Goal: Task Accomplishment & Management: Use online tool/utility

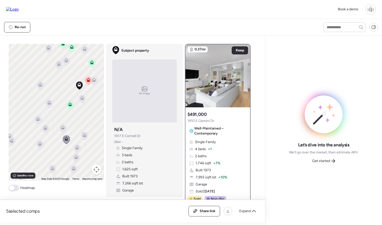
click at [72, 106] on icon at bounding box center [70, 105] width 7 height 8
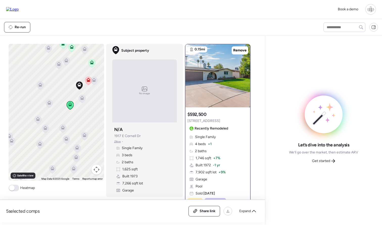
click at [87, 82] on icon at bounding box center [88, 81] width 3 height 2
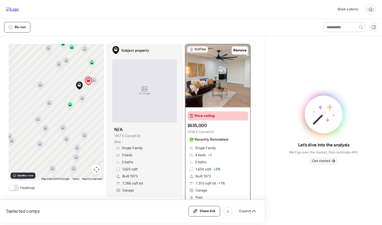
click at [319, 160] on span "Get started" at bounding box center [321, 161] width 18 height 5
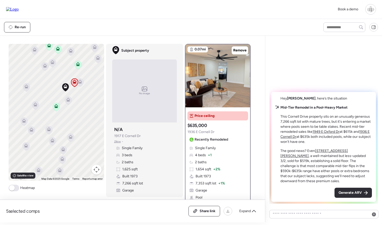
drag, startPoint x: 69, startPoint y: 83, endPoint x: 55, endPoint y: 85, distance: 14.0
click at [55, 85] on div "To navigate, press the arrow keys. To activate drag with keyboard, press Alt + …" at bounding box center [56, 112] width 95 height 137
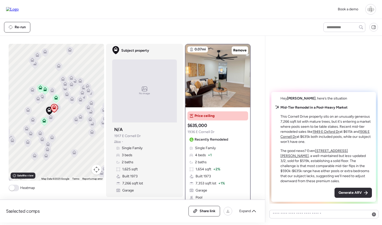
click at [44, 122] on icon at bounding box center [43, 122] width 3 height 2
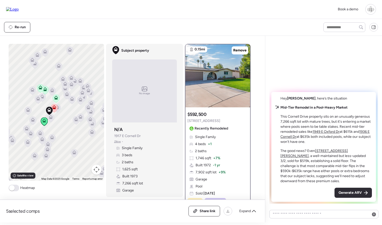
click at [57, 97] on icon at bounding box center [56, 97] width 4 height 2
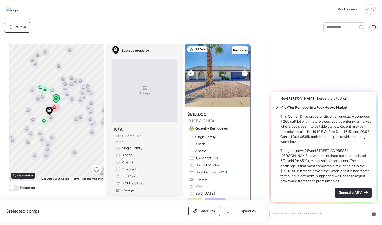
click at [213, 84] on img at bounding box center [217, 75] width 65 height 63
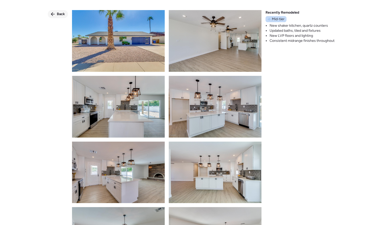
click at [51, 12] on icon at bounding box center [53, 14] width 4 height 4
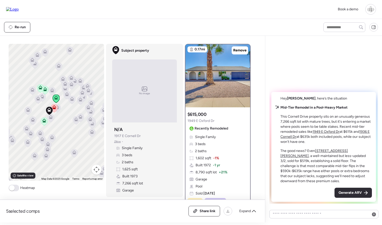
click at [77, 123] on icon at bounding box center [76, 120] width 7 height 8
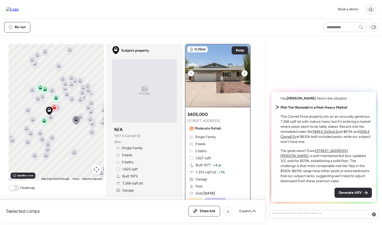
click at [243, 76] on div at bounding box center [244, 73] width 6 height 6
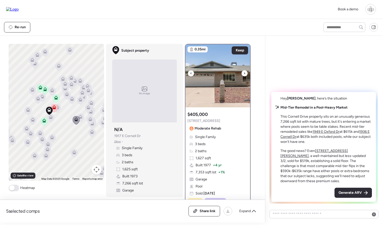
click at [243, 76] on div at bounding box center [244, 73] width 6 height 6
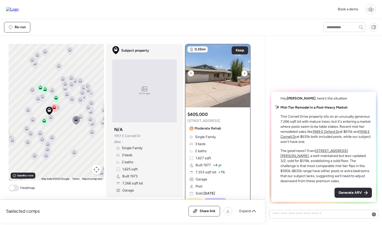
click at [243, 76] on div at bounding box center [244, 73] width 6 height 6
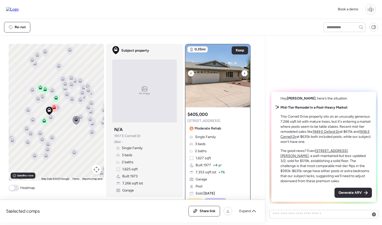
click at [243, 76] on div at bounding box center [244, 73] width 6 height 6
click at [51, 120] on icon at bounding box center [50, 118] width 7 height 8
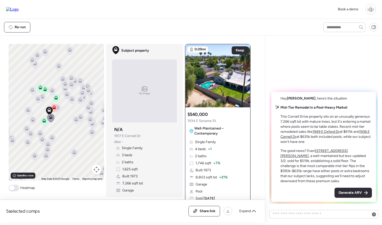
click at [314, 64] on div "Hey Liam , here’s the situation Mid-Tier Remodel in a Pool-Heavy Market This Co…" at bounding box center [323, 122] width 109 height 164
click at [55, 110] on icon at bounding box center [54, 108] width 7 height 8
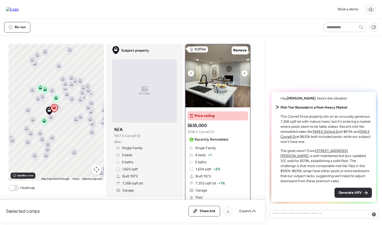
click at [190, 74] on icon at bounding box center [191, 73] width 2 height 6
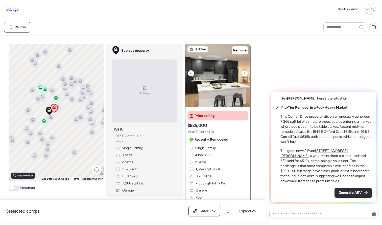
click at [190, 74] on icon at bounding box center [191, 73] width 2 height 6
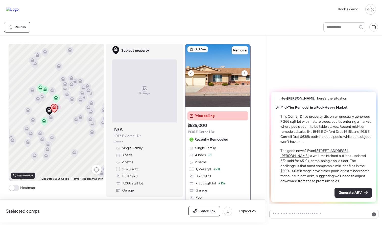
click at [190, 74] on icon at bounding box center [191, 73] width 2 height 6
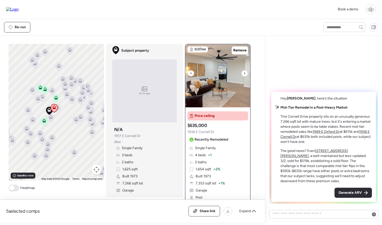
click at [190, 74] on icon at bounding box center [191, 73] width 2 height 6
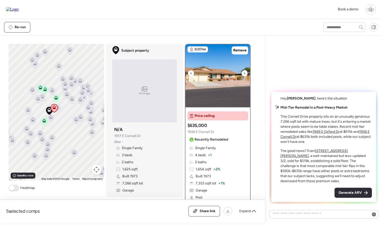
click at [190, 74] on icon at bounding box center [191, 73] width 2 height 6
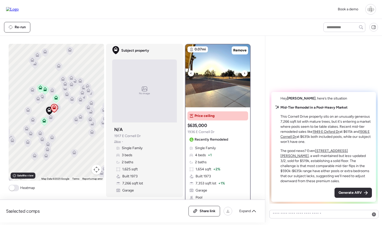
click at [190, 74] on icon at bounding box center [191, 73] width 2 height 6
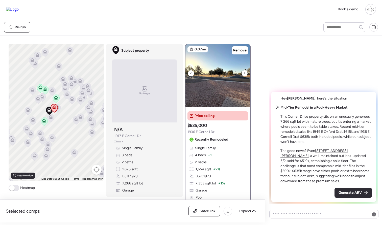
click at [246, 74] on div at bounding box center [244, 73] width 6 height 6
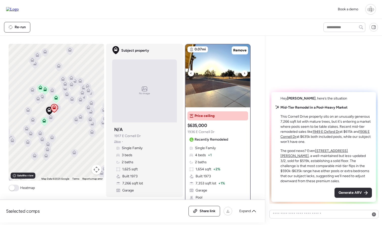
click at [246, 74] on div at bounding box center [244, 73] width 6 height 6
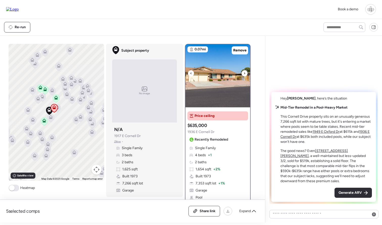
click at [246, 74] on div at bounding box center [244, 73] width 6 height 6
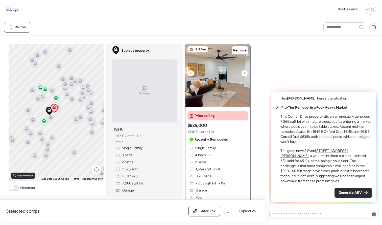
click at [246, 74] on div at bounding box center [244, 73] width 6 height 6
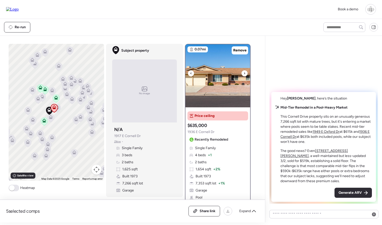
click at [190, 78] on img at bounding box center [217, 75] width 65 height 63
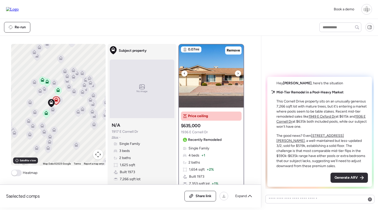
click at [238, 74] on icon at bounding box center [238, 73] width 2 height 6
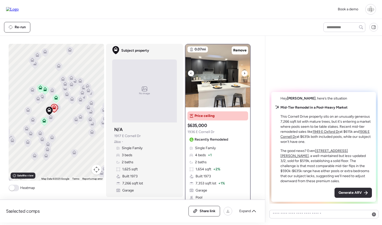
click at [190, 73] on icon at bounding box center [191, 73] width 2 height 6
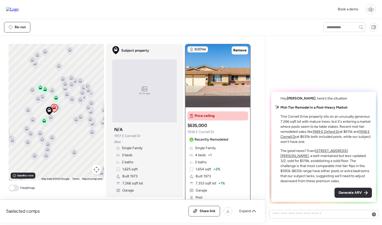
click at [76, 123] on icon at bounding box center [76, 120] width 7 height 8
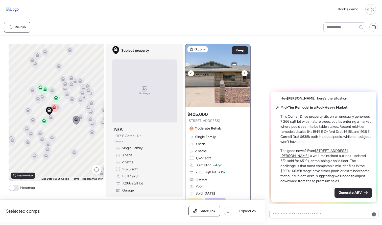
click at [244, 75] on icon at bounding box center [244, 73] width 2 height 6
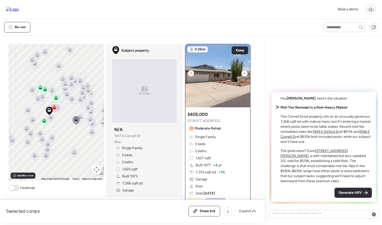
click at [244, 75] on icon at bounding box center [244, 73] width 2 height 6
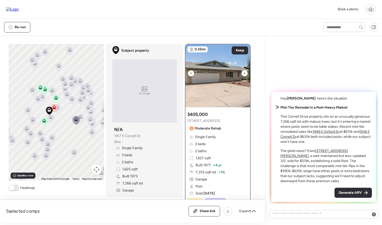
click at [244, 75] on icon at bounding box center [244, 73] width 2 height 6
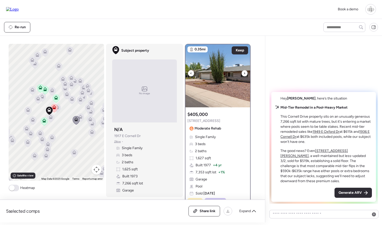
click at [244, 75] on icon at bounding box center [244, 73] width 2 height 6
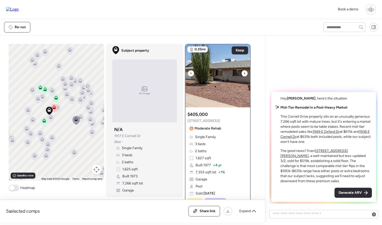
click at [244, 75] on icon at bounding box center [244, 73] width 2 height 6
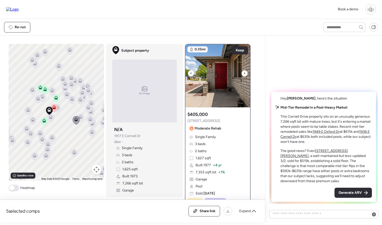
click at [244, 75] on icon at bounding box center [244, 73] width 2 height 6
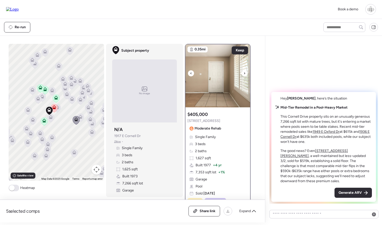
click at [244, 75] on icon at bounding box center [244, 73] width 2 height 6
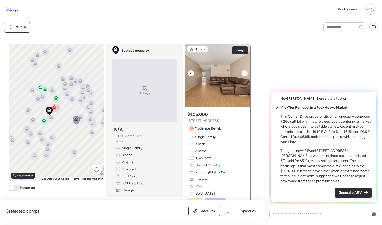
click at [244, 75] on icon at bounding box center [244, 73] width 2 height 6
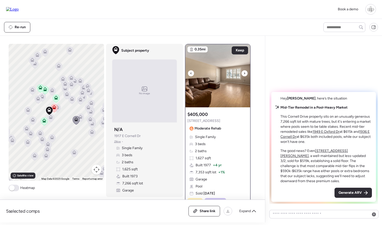
click at [244, 75] on icon at bounding box center [244, 73] width 2 height 6
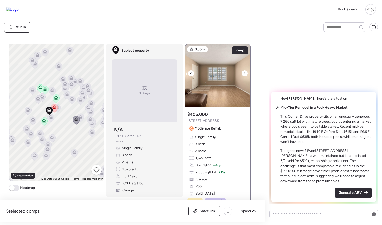
click at [244, 75] on icon at bounding box center [244, 73] width 2 height 6
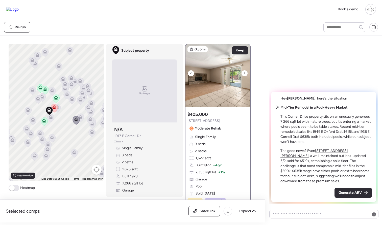
click at [244, 75] on icon at bounding box center [244, 73] width 2 height 6
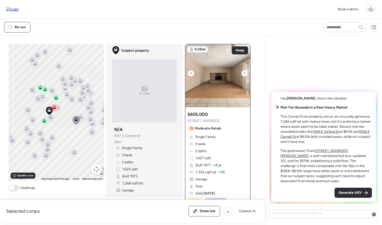
click at [244, 75] on icon at bounding box center [244, 73] width 2 height 6
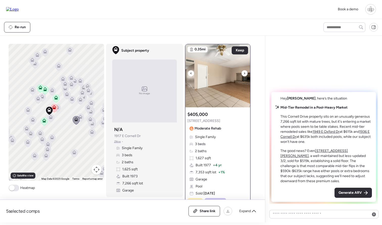
click at [244, 75] on icon at bounding box center [244, 73] width 2 height 6
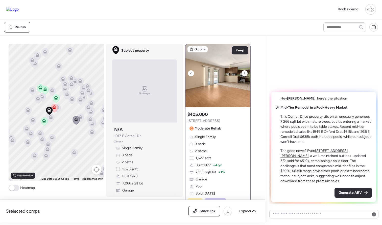
click at [244, 75] on icon at bounding box center [244, 73] width 2 height 6
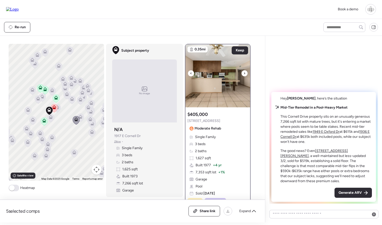
click at [244, 75] on icon at bounding box center [244, 73] width 2 height 6
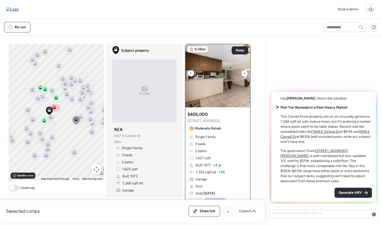
click at [244, 75] on icon at bounding box center [244, 73] width 2 height 6
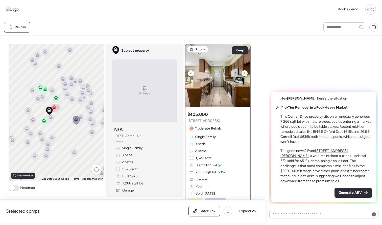
click at [244, 75] on icon at bounding box center [244, 73] width 2 height 6
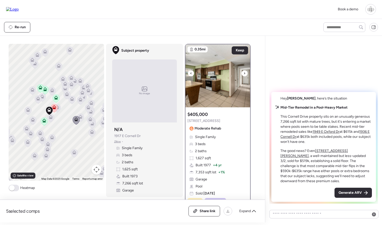
click at [244, 75] on icon at bounding box center [244, 73] width 2 height 6
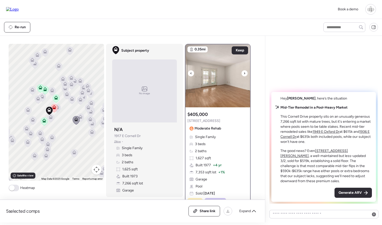
click at [189, 75] on div at bounding box center [191, 73] width 6 height 6
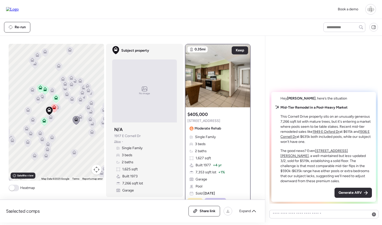
click at [54, 110] on icon at bounding box center [54, 108] width 7 height 8
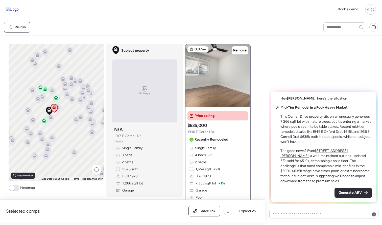
click at [76, 123] on icon at bounding box center [76, 120] width 7 height 8
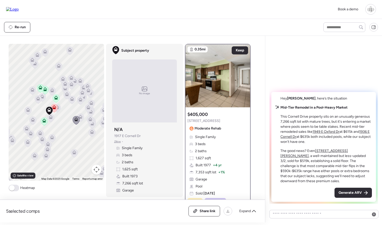
click at [55, 109] on icon at bounding box center [53, 109] width 3 height 2
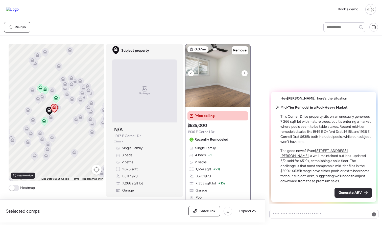
click at [194, 75] on img at bounding box center [217, 75] width 65 height 63
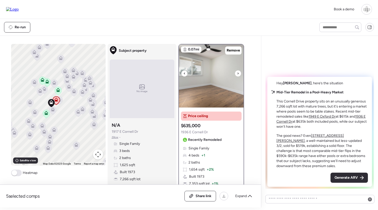
click at [183, 72] on icon at bounding box center [184, 73] width 2 height 6
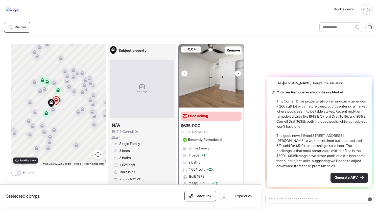
click at [183, 72] on div at bounding box center [184, 73] width 6 height 6
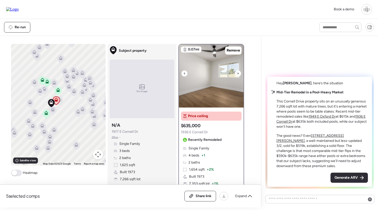
click at [183, 72] on div at bounding box center [184, 73] width 6 height 6
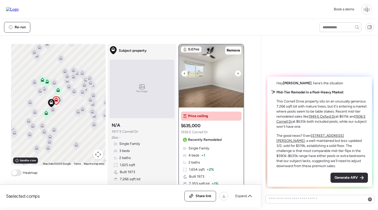
click at [183, 72] on div at bounding box center [184, 73] width 6 height 6
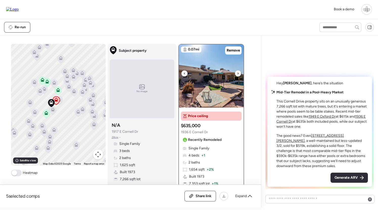
click at [183, 72] on div at bounding box center [184, 73] width 6 height 6
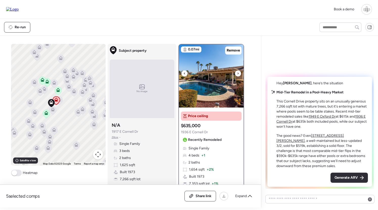
click at [183, 72] on div at bounding box center [184, 73] width 6 height 6
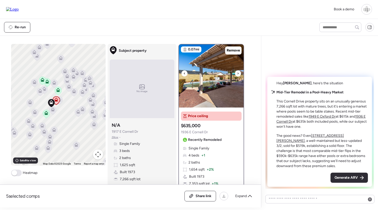
click at [183, 72] on div at bounding box center [184, 73] width 6 height 6
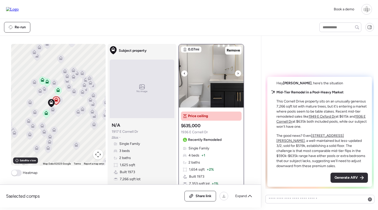
click at [183, 72] on div at bounding box center [184, 73] width 6 height 6
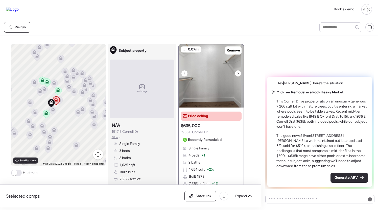
click at [183, 72] on div at bounding box center [184, 73] width 6 height 6
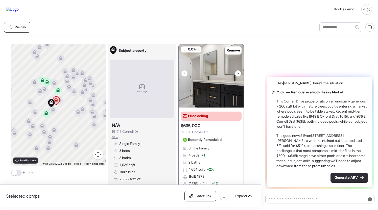
click at [183, 72] on div at bounding box center [184, 73] width 6 height 6
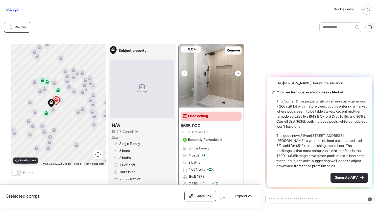
click at [183, 72] on div at bounding box center [184, 73] width 6 height 6
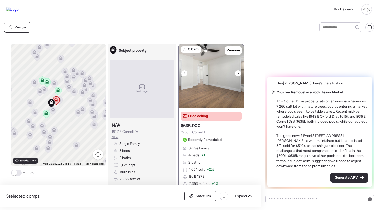
click at [183, 72] on div at bounding box center [184, 73] width 6 height 6
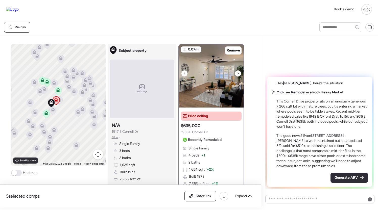
click at [183, 72] on div at bounding box center [184, 73] width 6 height 6
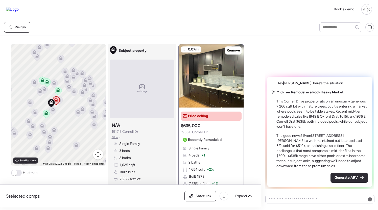
click at [78, 113] on icon at bounding box center [77, 113] width 3 height 2
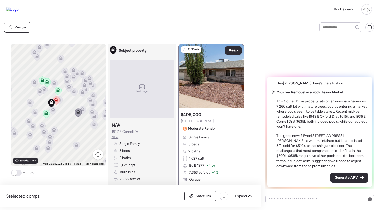
click at [58, 101] on icon at bounding box center [56, 100] width 4 height 4
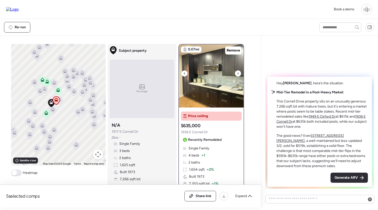
click at [237, 76] on icon at bounding box center [238, 73] width 2 height 6
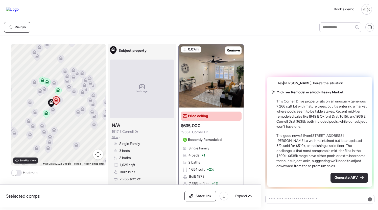
click at [70, 88] on icon at bounding box center [68, 88] width 3 height 2
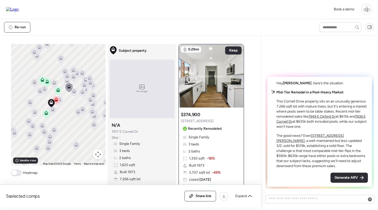
click at [75, 94] on icon at bounding box center [73, 92] width 7 height 8
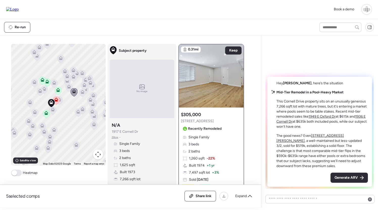
click at [82, 94] on icon at bounding box center [82, 93] width 7 height 8
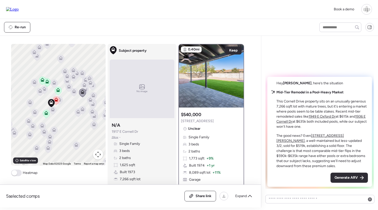
click at [54, 83] on icon at bounding box center [53, 84] width 3 height 2
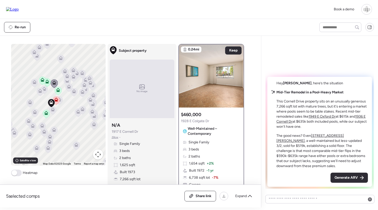
click at [40, 93] on icon at bounding box center [39, 92] width 3 height 2
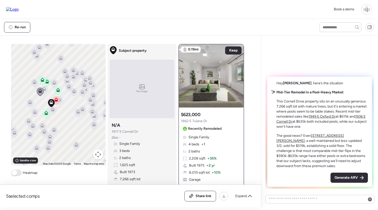
click at [46, 90] on icon at bounding box center [44, 89] width 4 height 4
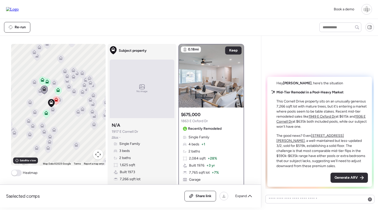
click at [53, 113] on icon at bounding box center [52, 110] width 7 height 8
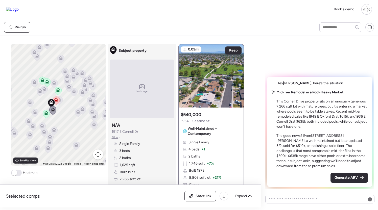
click at [47, 113] on icon at bounding box center [46, 113] width 4 height 4
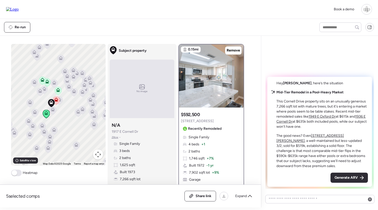
click at [34, 113] on icon at bounding box center [35, 112] width 4 height 4
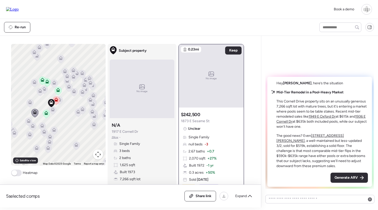
click at [29, 103] on icon at bounding box center [30, 102] width 4 height 4
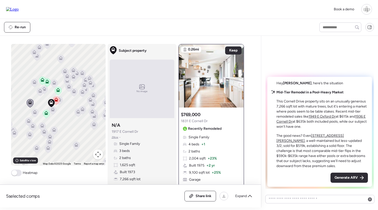
click at [32, 129] on icon at bounding box center [32, 127] width 7 height 8
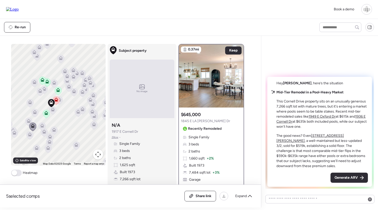
click at [47, 134] on icon at bounding box center [44, 132] width 7 height 9
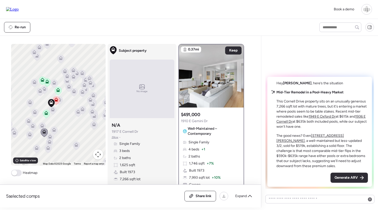
click at [56, 130] on icon at bounding box center [54, 129] width 4 height 2
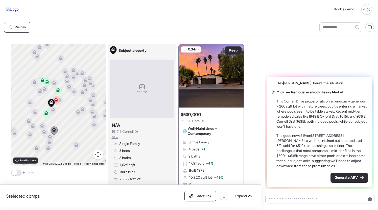
click at [51, 137] on icon at bounding box center [50, 136] width 4 height 2
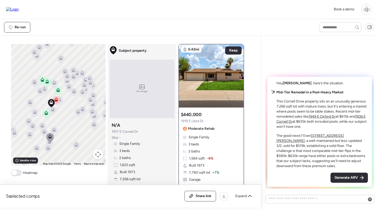
click at [75, 145] on icon at bounding box center [76, 145] width 4 height 4
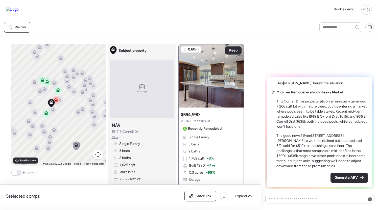
click at [52, 136] on icon at bounding box center [49, 138] width 7 height 8
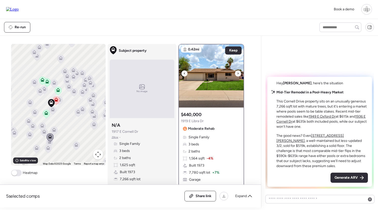
click at [238, 73] on icon at bounding box center [237, 73] width 1 height 2
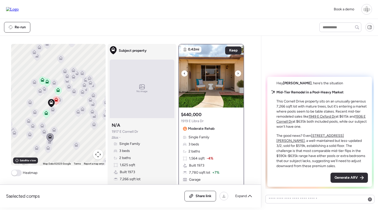
click at [238, 73] on icon at bounding box center [237, 73] width 1 height 2
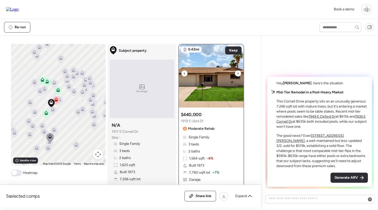
click at [238, 73] on icon at bounding box center [237, 73] width 1 height 2
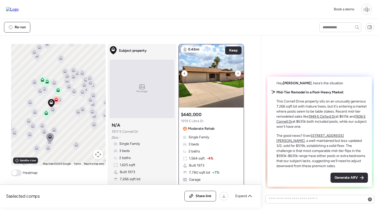
click at [238, 73] on icon at bounding box center [237, 73] width 1 height 2
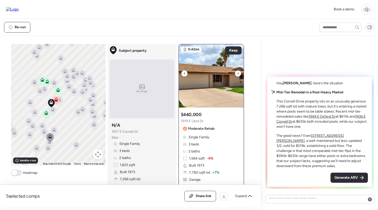
click at [238, 73] on icon at bounding box center [237, 73] width 1 height 2
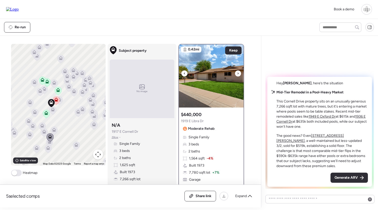
click at [238, 73] on icon at bounding box center [237, 73] width 1 height 2
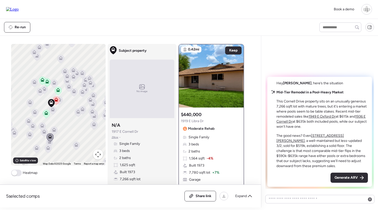
click at [58, 104] on icon at bounding box center [55, 100] width 7 height 9
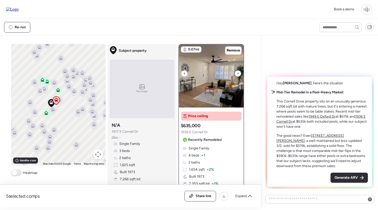
click at [184, 73] on icon at bounding box center [183, 73] width 1 height 2
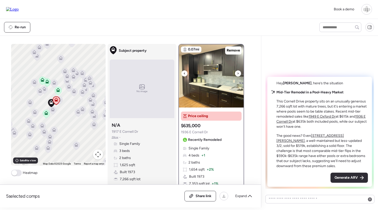
click at [184, 73] on icon at bounding box center [183, 73] width 1 height 2
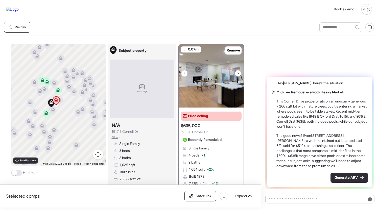
click at [184, 73] on icon at bounding box center [183, 73] width 1 height 2
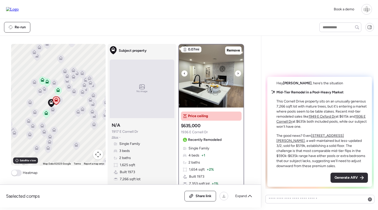
click at [184, 73] on icon at bounding box center [183, 73] width 1 height 2
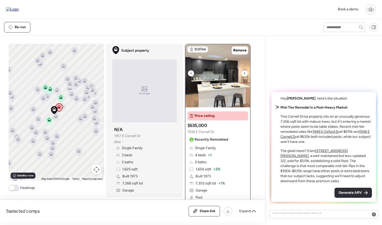
click at [213, 74] on img at bounding box center [217, 75] width 65 height 63
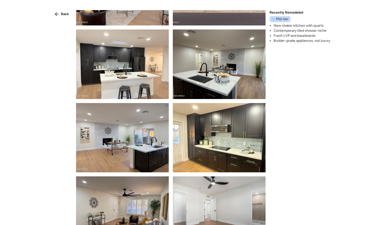
scroll to position [58, 0]
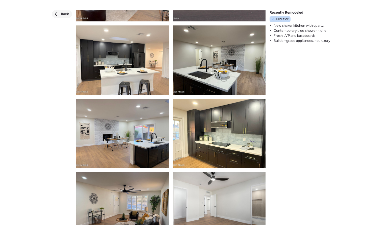
click at [65, 11] on div "Back" at bounding box center [62, 14] width 20 height 8
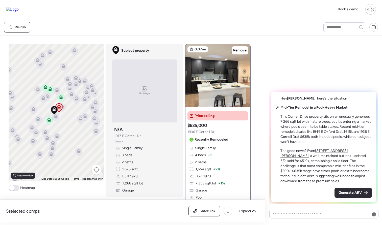
click at [81, 120] on icon at bounding box center [80, 120] width 3 height 2
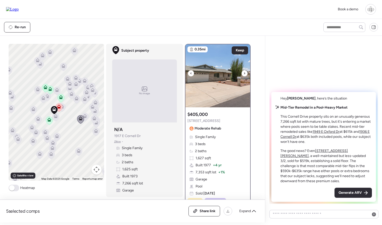
click at [209, 86] on img at bounding box center [217, 75] width 65 height 63
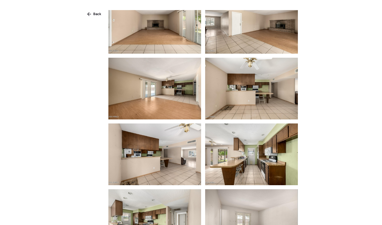
scroll to position [418, 0]
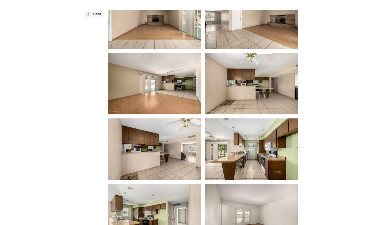
click at [92, 14] on div "Back" at bounding box center [94, 14] width 20 height 8
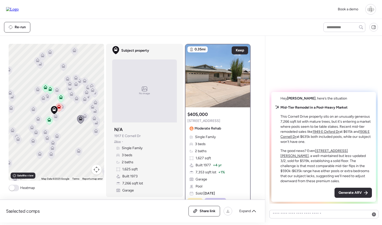
click at [59, 109] on icon at bounding box center [58, 108] width 3 height 2
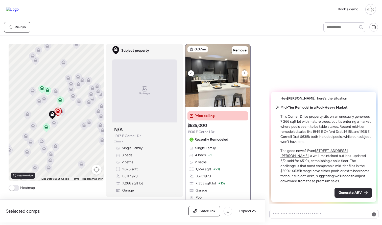
click at [223, 80] on img at bounding box center [217, 75] width 65 height 63
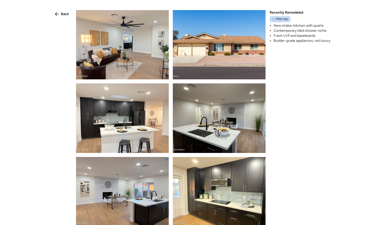
scroll to position [59, 0]
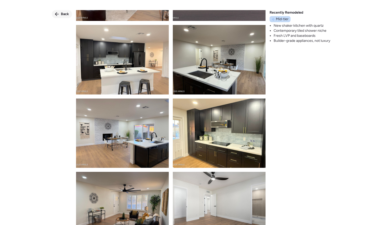
click at [58, 14] on icon at bounding box center [57, 14] width 4 height 4
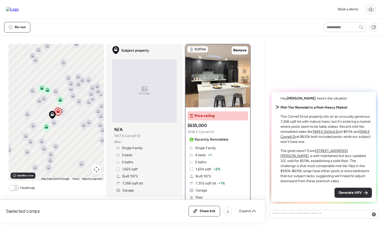
click at [84, 129] on icon at bounding box center [83, 126] width 7 height 8
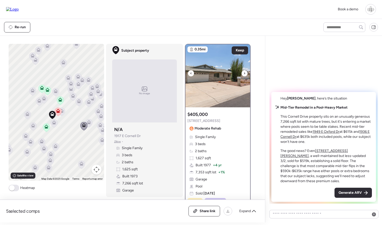
click at [216, 84] on img at bounding box center [217, 75] width 65 height 63
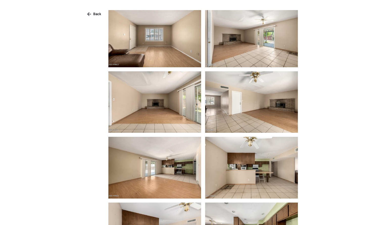
scroll to position [343, 0]
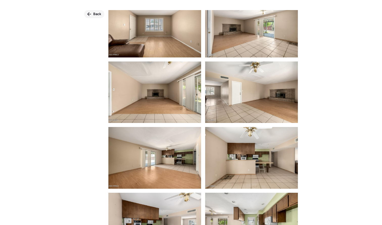
click at [92, 16] on div "Back" at bounding box center [94, 14] width 20 height 8
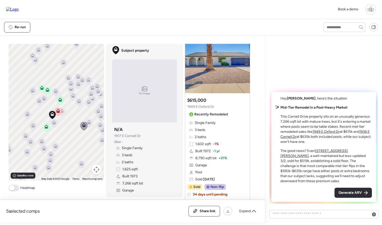
scroll to position [209, 0]
click at [56, 124] on icon at bounding box center [53, 123] width 7 height 8
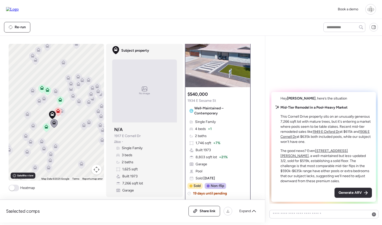
scroll to position [27, 0]
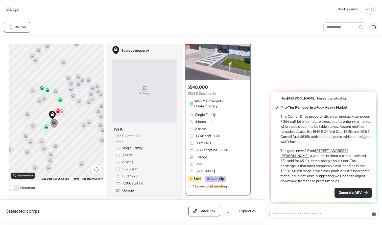
click at [63, 112] on icon at bounding box center [61, 112] width 3 height 2
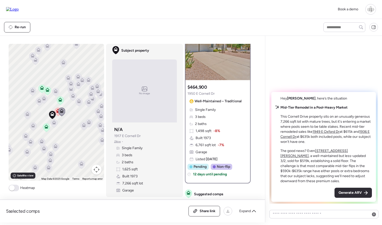
scroll to position [0, 0]
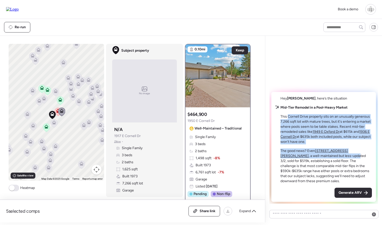
drag, startPoint x: 288, startPoint y: 116, endPoint x: 321, endPoint y: 156, distance: 51.7
click at [321, 156] on div "Mid-Tier Remodel in a Pool-Heavy Market This Cornell Drive property sits on an …" at bounding box center [325, 144] width 91 height 79
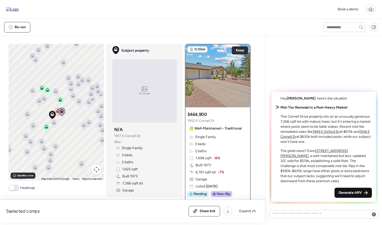
click at [351, 196] on div "Generate ARV" at bounding box center [352, 193] width 37 height 10
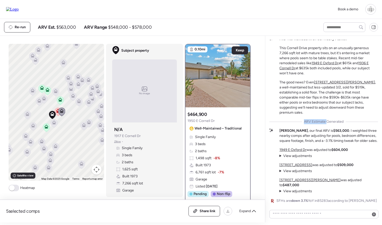
drag, startPoint x: 313, startPoint y: 124, endPoint x: 328, endPoint y: 126, distance: 14.7
click at [328, 126] on div "Mid-Tier Remodel in a Pool-Heavy Market This Cornell Drive property sits on an …" at bounding box center [323, 121] width 109 height 168
click at [328, 124] on span "ARV Estimate Generated" at bounding box center [324, 121] width 40 height 5
click at [73, 97] on icon at bounding box center [72, 97] width 3 height 2
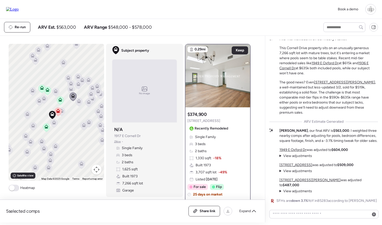
click at [249, 203] on div "Share link Expand" at bounding box center [223, 211] width 70 height 11
click at [247, 203] on span "Expand" at bounding box center [245, 211] width 12 height 5
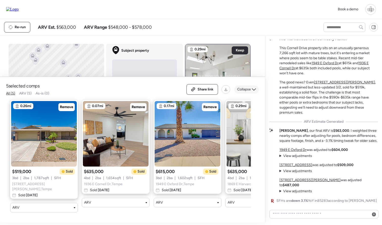
click at [244, 92] on span "Collapse" at bounding box center [244, 89] width 14 height 5
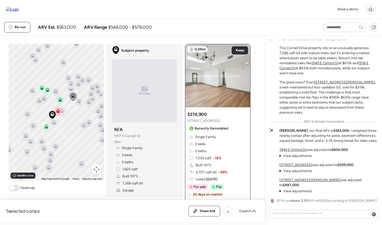
click at [296, 158] on span "View adjustments" at bounding box center [297, 156] width 29 height 4
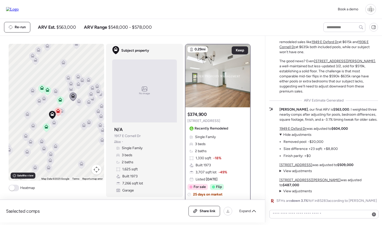
click at [209, 25] on div "Re-run ARV Est. $563,000 ARV Range $548,000 - $578,000" at bounding box center [159, 27] width 310 height 11
click at [297, 167] on u "1915 E Apollo Ave" at bounding box center [295, 165] width 33 height 4
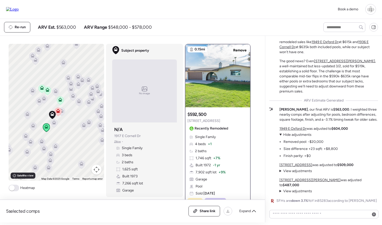
click at [295, 182] on u "5312 S Hazelton Ln" at bounding box center [309, 180] width 61 height 4
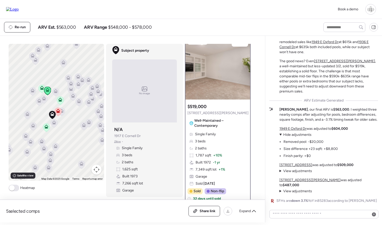
scroll to position [8, 0]
click at [300, 192] on span "View adjustments" at bounding box center [297, 191] width 29 height 4
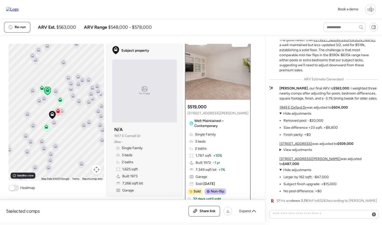
click at [298, 172] on span "Hide adjustments" at bounding box center [297, 170] width 28 height 4
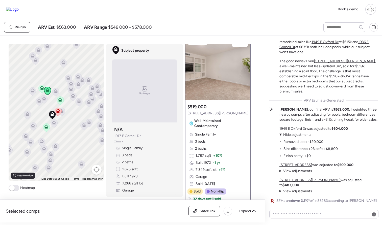
click at [256, 40] on div "5 selected comps All (5) ARV (5) As-is (0) Share link Expand Comps list To navi…" at bounding box center [131, 129] width 263 height 187
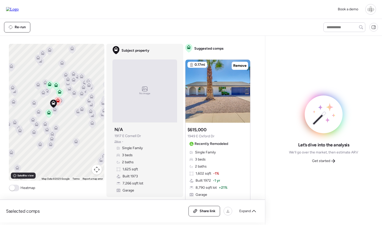
click at [77, 115] on icon at bounding box center [77, 112] width 7 height 8
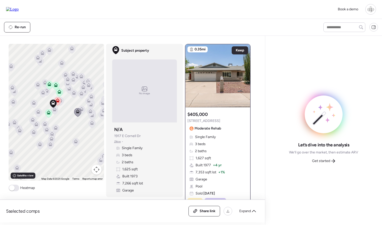
click at [59, 103] on icon at bounding box center [57, 101] width 7 height 8
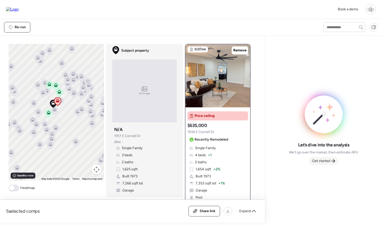
click at [327, 162] on span "Get started" at bounding box center [321, 161] width 18 height 5
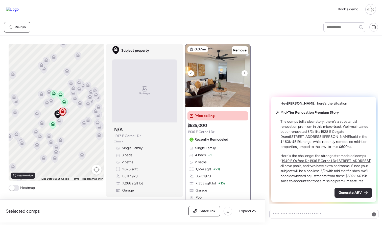
click at [216, 86] on img at bounding box center [217, 75] width 65 height 63
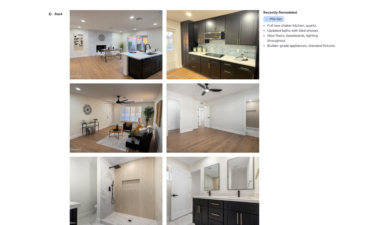
scroll to position [148, 0]
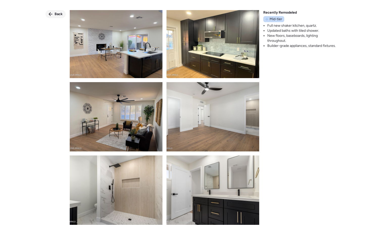
click at [53, 13] on div "Back" at bounding box center [55, 14] width 20 height 8
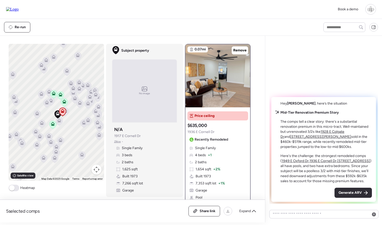
click at [83, 126] on icon at bounding box center [83, 124] width 7 height 8
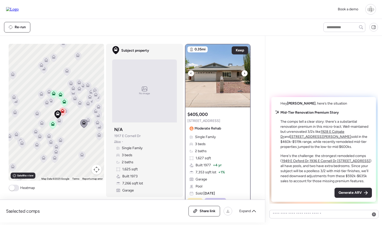
click at [221, 80] on img at bounding box center [217, 75] width 65 height 63
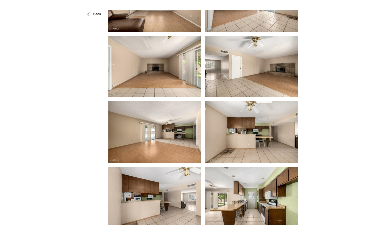
scroll to position [370, 0]
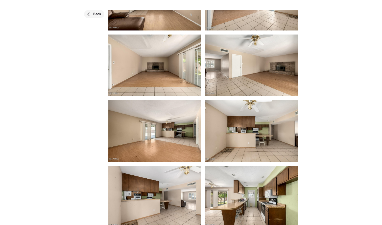
click at [94, 12] on span "Back" at bounding box center [97, 14] width 8 height 5
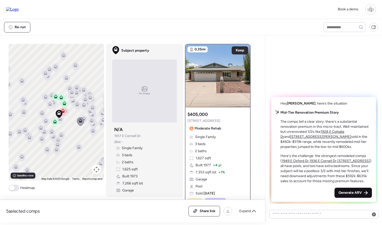
click at [359, 194] on span "Generate ARV" at bounding box center [349, 193] width 23 height 5
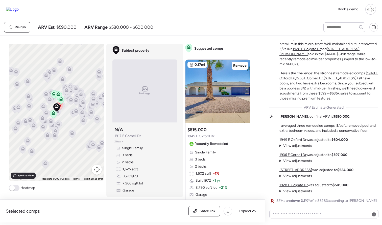
click at [344, 117] on div "[PERSON_NAME] , our final ARV is $590,000 . I averaged three remodeled comps' $…" at bounding box center [328, 123] width 98 height 19
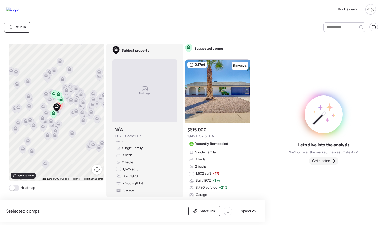
click at [324, 163] on span "Get started" at bounding box center [321, 161] width 18 height 5
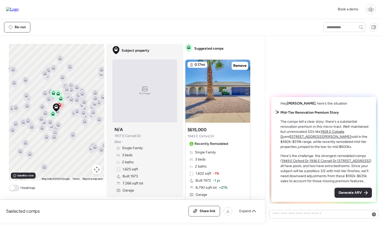
click at [61, 108] on icon at bounding box center [59, 106] width 7 height 8
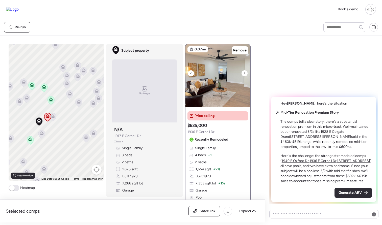
click at [219, 86] on img at bounding box center [217, 75] width 65 height 63
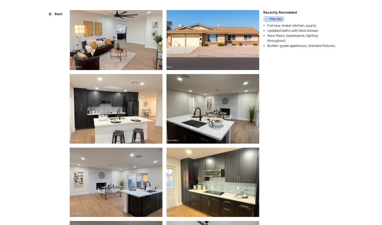
scroll to position [9, 0]
drag, startPoint x: 268, startPoint y: 20, endPoint x: 282, endPoint y: 19, distance: 14.2
click at [282, 19] on div "Mid-tier" at bounding box center [273, 19] width 21 height 6
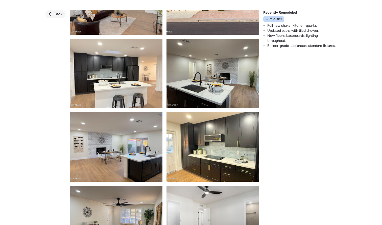
click at [53, 15] on div "Back" at bounding box center [55, 14] width 20 height 8
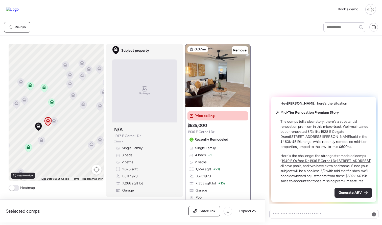
click at [218, 85] on img at bounding box center [217, 75] width 65 height 63
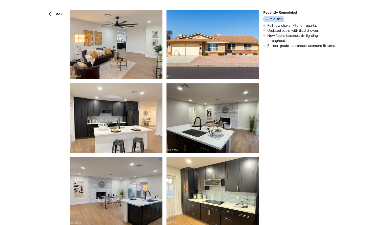
click at [64, 18] on div "Back" at bounding box center [55, 14] width 20 height 8
click at [57, 15] on span "Back" at bounding box center [59, 14] width 8 height 5
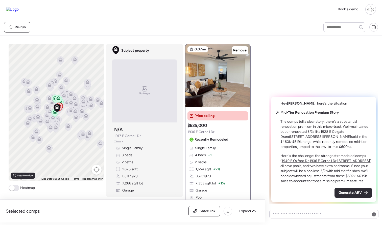
drag, startPoint x: 56, startPoint y: 122, endPoint x: 72, endPoint y: 123, distance: 16.0
click at [72, 123] on div "To navigate, press the arrow keys. To activate drag with keyboard, press Alt + …" at bounding box center [56, 112] width 95 height 137
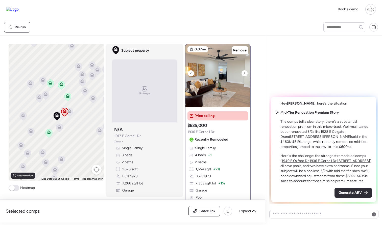
click at [225, 73] on img at bounding box center [217, 75] width 65 height 63
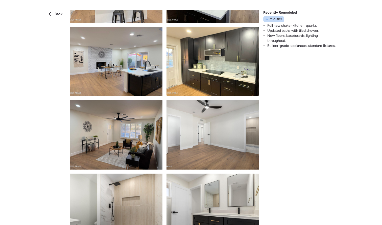
scroll to position [136, 0]
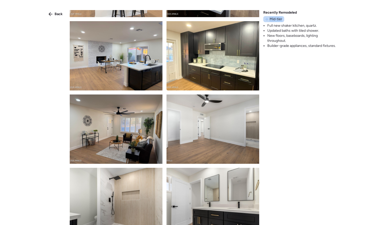
drag, startPoint x: 269, startPoint y: 19, endPoint x: 282, endPoint y: 19, distance: 13.6
click at [282, 19] on div "Mid-tier" at bounding box center [273, 19] width 21 height 6
click at [54, 13] on div "Back" at bounding box center [55, 14] width 20 height 8
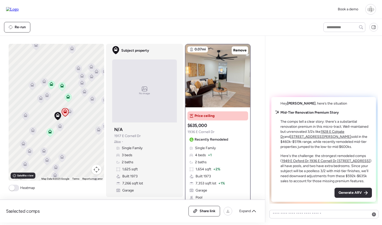
click at [96, 131] on icon at bounding box center [98, 130] width 7 height 8
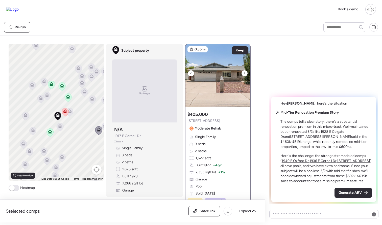
click at [215, 85] on img at bounding box center [217, 75] width 65 height 63
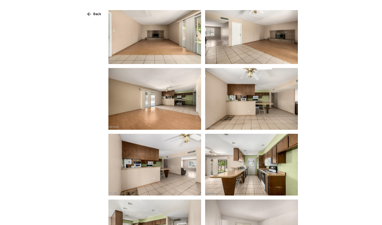
scroll to position [429, 0]
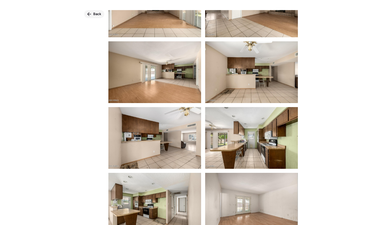
click at [96, 15] on span "Back" at bounding box center [97, 14] width 8 height 5
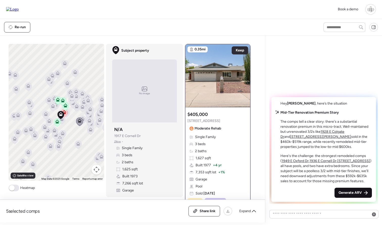
click at [344, 190] on div "Generate ARV" at bounding box center [352, 193] width 37 height 10
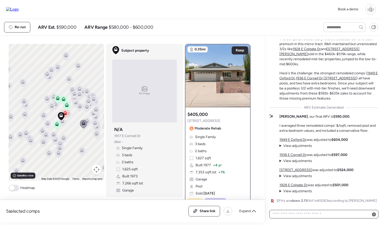
click at [291, 213] on textarea at bounding box center [323, 214] width 104 height 7
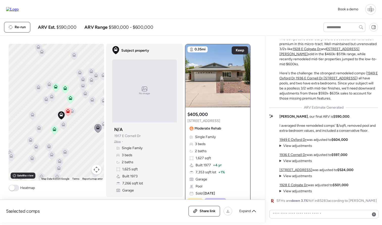
click at [43, 100] on icon at bounding box center [46, 100] width 7 height 8
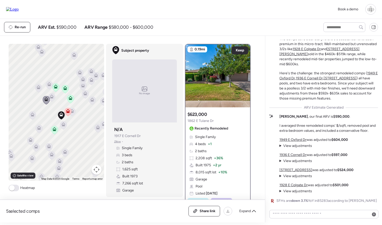
click at [32, 117] on icon at bounding box center [32, 116] width 7 height 8
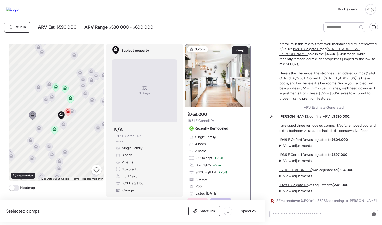
click at [39, 89] on icon at bounding box center [38, 89] width 3 height 2
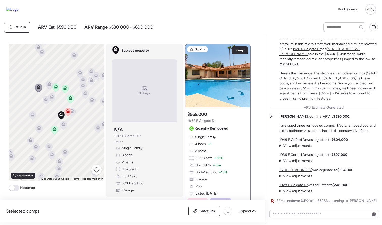
click at [49, 88] on icon at bounding box center [49, 85] width 7 height 8
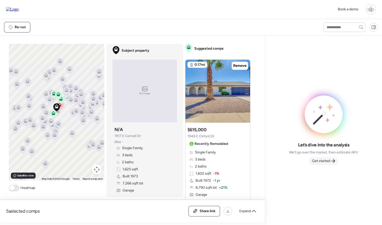
click at [328, 160] on span "Get started" at bounding box center [321, 161] width 18 height 5
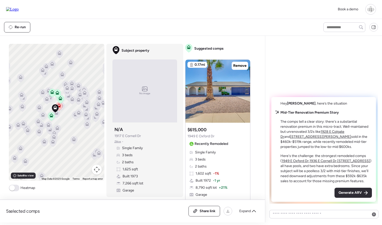
click at [61, 108] on icon at bounding box center [59, 106] width 7 height 8
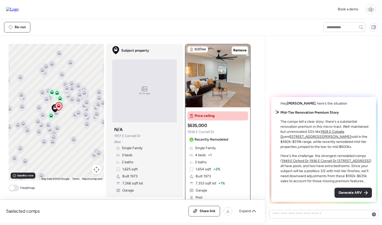
click at [238, 31] on div "Re-run" at bounding box center [159, 27] width 310 height 11
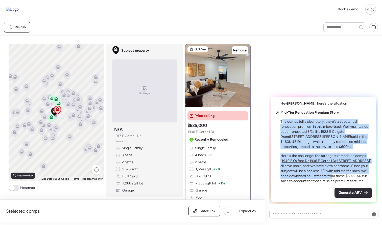
drag, startPoint x: 282, startPoint y: 120, endPoint x: 331, endPoint y: 175, distance: 73.1
click at [331, 175] on div "Mid-Tier Renovation Premium Story The comps tell a clear story: there's a subst…" at bounding box center [325, 147] width 91 height 74
click at [331, 175] on p "Here's the challenge: the strongest remodeled comps ( 1949 E Oxford Dr , [STREE…" at bounding box center [325, 169] width 91 height 30
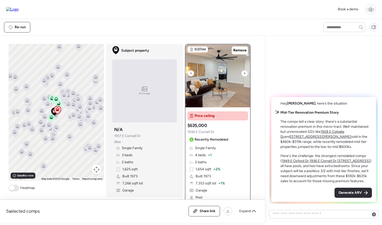
click at [222, 78] on img at bounding box center [217, 75] width 65 height 63
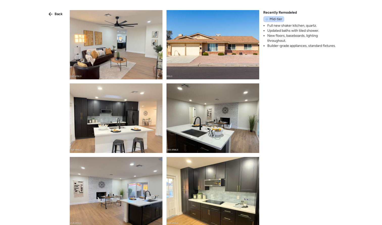
scroll to position [12, 0]
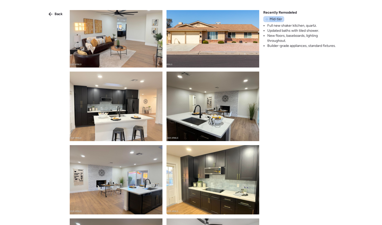
drag, startPoint x: 269, startPoint y: 20, endPoint x: 280, endPoint y: 20, distance: 11.6
click at [280, 20] on div "Mid-tier" at bounding box center [273, 19] width 21 height 6
click at [280, 20] on span "Mid-tier" at bounding box center [275, 19] width 13 height 5
click at [56, 12] on span "Back" at bounding box center [59, 14] width 8 height 5
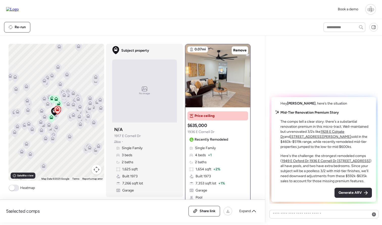
click at [70, 121] on div at bounding box center [73, 116] width 7 height 9
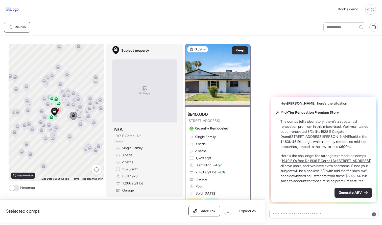
click at [70, 120] on icon at bounding box center [73, 116] width 7 height 9
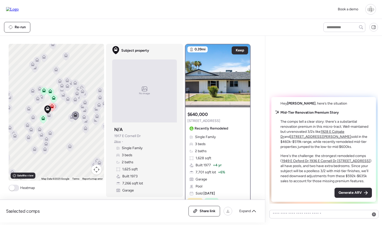
click at [72, 119] on icon at bounding box center [75, 116] width 7 height 9
click at [70, 124] on div "To navigate, press the arrow keys. To activate drag with keyboard, press Alt + …" at bounding box center [56, 112] width 95 height 137
click at [71, 120] on icon at bounding box center [71, 118] width 7 height 8
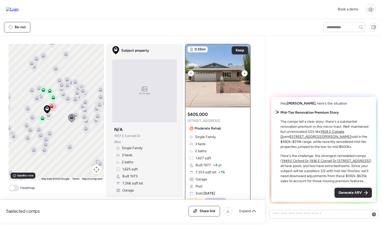
click at [247, 76] on img at bounding box center [217, 75] width 65 height 63
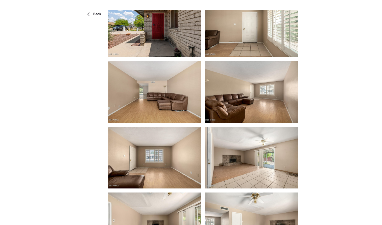
scroll to position [407, 0]
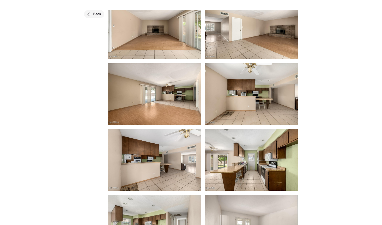
click at [94, 15] on span "Back" at bounding box center [97, 14] width 8 height 5
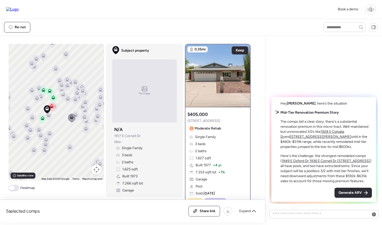
click at [52, 109] on icon at bounding box center [51, 107] width 7 height 8
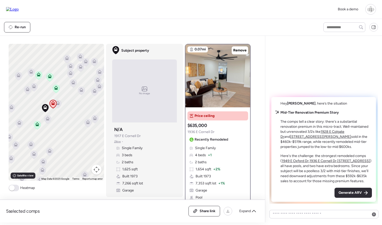
click at [281, 47] on div "Hey [PERSON_NAME] , here’s the situation Mid-Tier Renovation Premium Story The …" at bounding box center [323, 122] width 109 height 164
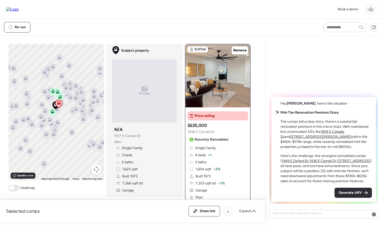
scroll to position [0, 0]
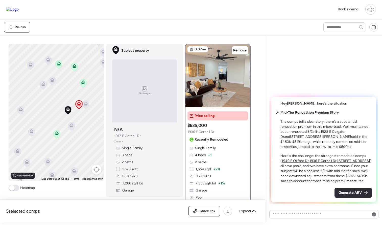
click at [88, 28] on div "Re-run" at bounding box center [159, 27] width 310 height 11
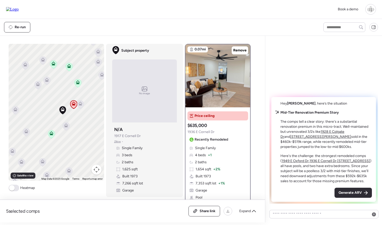
drag, startPoint x: 79, startPoint y: 116, endPoint x: 73, endPoint y: 116, distance: 6.1
click at [73, 116] on div "To navigate, press the arrow keys. To activate drag with keyboard, press Alt + …" at bounding box center [56, 112] width 95 height 137
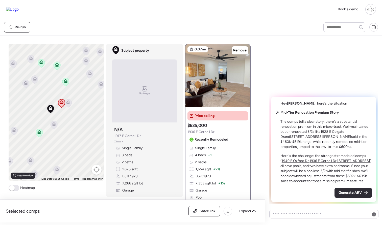
drag, startPoint x: 82, startPoint y: 116, endPoint x: 68, endPoint y: 115, distance: 13.9
click at [68, 115] on div "To navigate, press the arrow keys. To activate drag with keyboard, press Alt + …" at bounding box center [56, 112] width 95 height 137
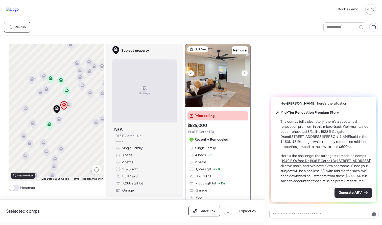
click at [210, 86] on img at bounding box center [217, 75] width 65 height 63
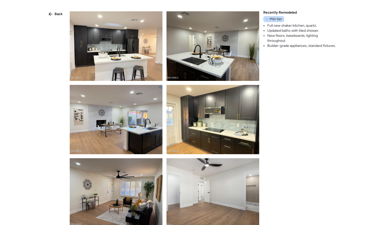
scroll to position [157, 0]
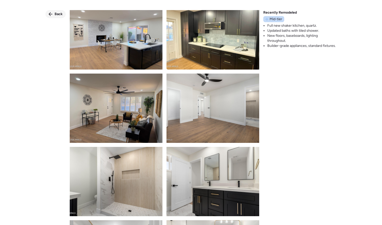
click at [56, 15] on span "Back" at bounding box center [59, 14] width 8 height 5
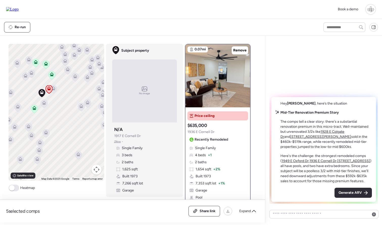
drag, startPoint x: 84, startPoint y: 123, endPoint x: 68, endPoint y: 105, distance: 24.3
click at [68, 105] on div "To navigate, press the arrow keys. To activate drag with keyboard, press Alt + …" at bounding box center [56, 112] width 95 height 137
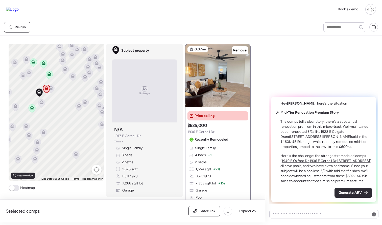
click at [79, 108] on icon at bounding box center [78, 107] width 3 height 2
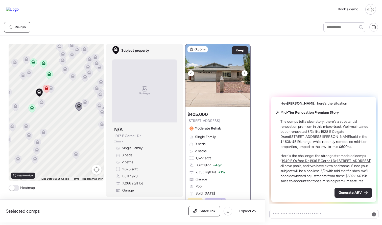
click at [205, 83] on img at bounding box center [217, 75] width 65 height 63
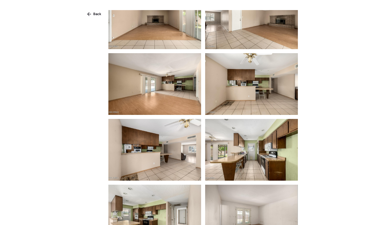
scroll to position [418, 0]
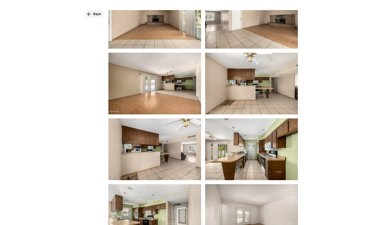
click at [94, 10] on div "Back" at bounding box center [94, 14] width 20 height 8
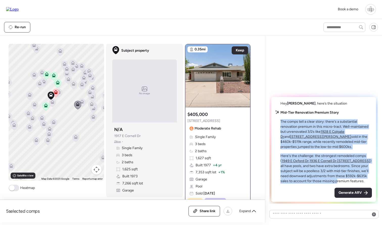
drag, startPoint x: 281, startPoint y: 121, endPoint x: 336, endPoint y: 182, distance: 82.5
click at [336, 182] on div "Mid-Tier Renovation Premium Story The comps tell a clear story: there's a subst…" at bounding box center [325, 147] width 91 height 74
click at [336, 182] on p "Here's the challenge: the strongest remodeled comps ( 1949 E Oxford Dr , 1936 E…" at bounding box center [325, 169] width 91 height 30
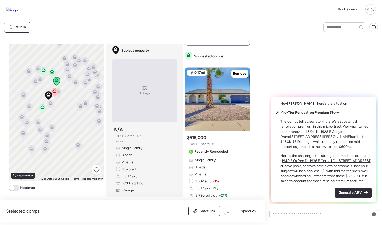
scroll to position [197, 0]
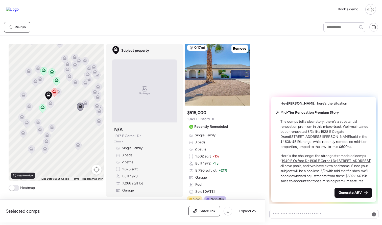
click at [361, 191] on span "Generate ARV" at bounding box center [349, 193] width 23 height 5
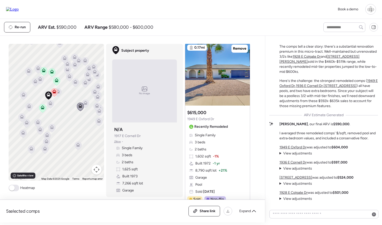
scroll to position [-7, 0]
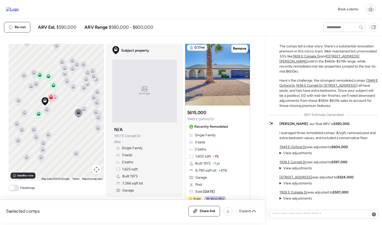
click at [31, 85] on icon at bounding box center [31, 85] width 4 height 2
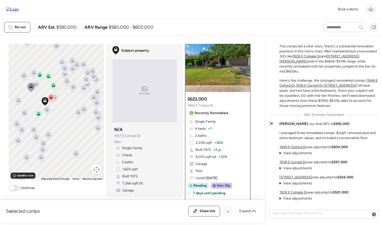
scroll to position [0, 0]
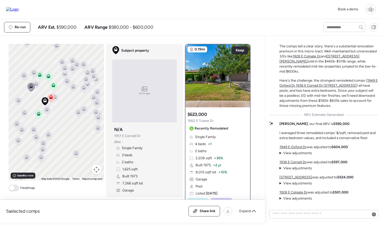
click at [49, 80] on icon at bounding box center [48, 77] width 7 height 8
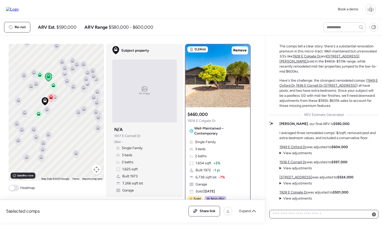
click at [311, 216] on textarea at bounding box center [323, 214] width 104 height 7
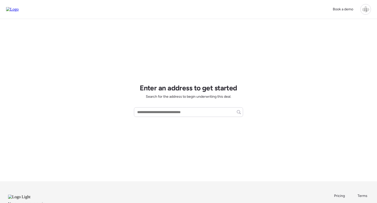
click at [365, 9] on div at bounding box center [365, 9] width 11 height 11
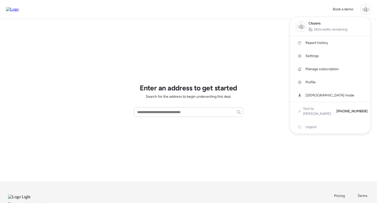
click at [316, 42] on span "Report history" at bounding box center [316, 42] width 22 height 5
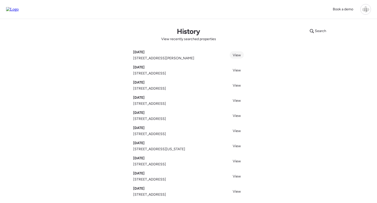
click at [234, 55] on span "View" at bounding box center [236, 55] width 8 height 4
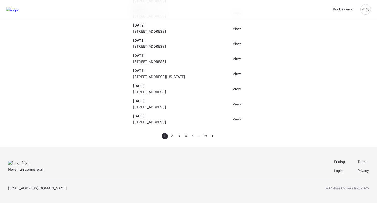
scroll to position [79, 0]
click at [173, 133] on div "2" at bounding box center [172, 136] width 6 height 6
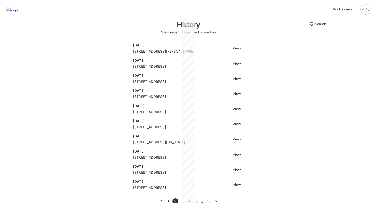
scroll to position [7, 0]
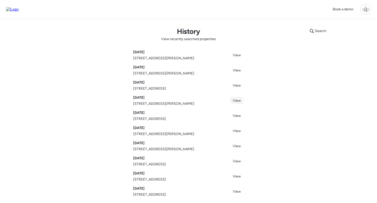
click at [241, 100] on link "View" at bounding box center [236, 100] width 14 height 7
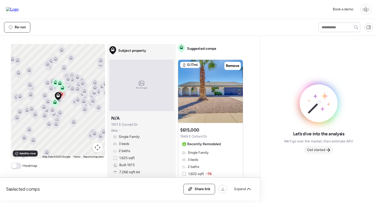
click at [320, 150] on span "Get started" at bounding box center [316, 149] width 18 height 5
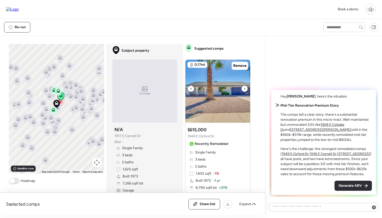
click at [209, 83] on img at bounding box center [217, 91] width 65 height 63
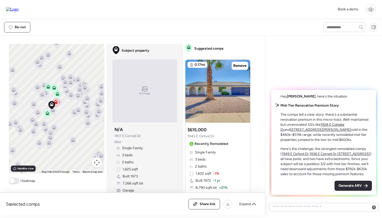
drag, startPoint x: 66, startPoint y: 106, endPoint x: 62, endPoint y: 106, distance: 3.3
click at [62, 106] on div "To activate drag with keyboard, press Alt + Enter. Once in keyboard drag state,…" at bounding box center [56, 109] width 95 height 130
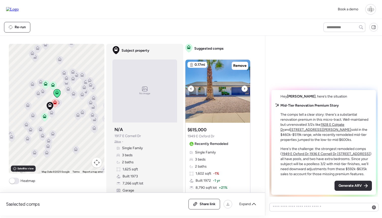
click at [218, 95] on img at bounding box center [217, 91] width 65 height 63
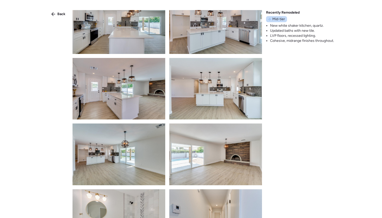
scroll to position [50, 0]
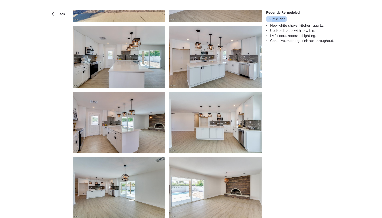
drag, startPoint x: 271, startPoint y: 19, endPoint x: 290, endPoint y: 19, distance: 18.7
click at [290, 19] on div "Recently Remodeled Mid-tier New white shaker kitchen, quartz. Updated baths wit…" at bounding box center [300, 26] width 68 height 33
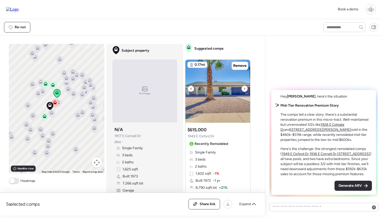
scroll to position [0, 0]
click at [218, 88] on img at bounding box center [217, 91] width 65 height 63
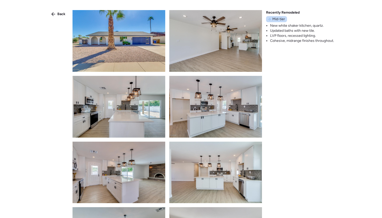
click at [299, 25] on li "New white shaker kitchen, quartz." at bounding box center [302, 25] width 64 height 5
drag, startPoint x: 269, startPoint y: 19, endPoint x: 287, endPoint y: 20, distance: 18.5
click at [287, 20] on div "Recently Remodeled Mid-tier New white shaker kitchen, quartz. Updated baths wit…" at bounding box center [300, 26] width 68 height 33
drag, startPoint x: 272, startPoint y: 24, endPoint x: 310, endPoint y: 24, distance: 38.1
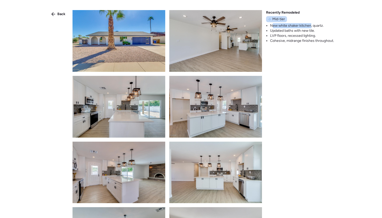
click at [310, 24] on li "New white shaker kitchen, quartz." at bounding box center [302, 25] width 64 height 5
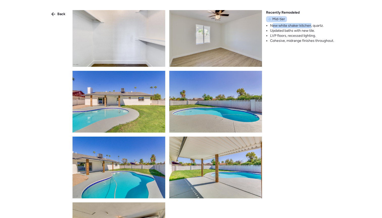
scroll to position [258, 0]
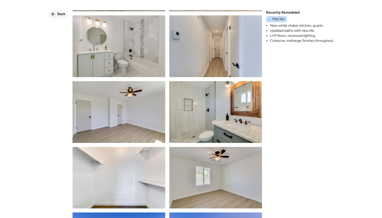
click at [56, 15] on div "Back" at bounding box center [58, 14] width 20 height 8
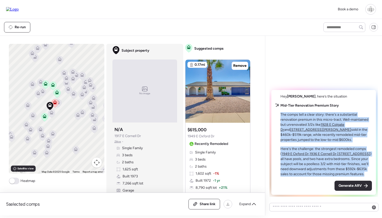
drag, startPoint x: 281, startPoint y: 115, endPoint x: 365, endPoint y: 177, distance: 105.0
click at [365, 177] on div "Hey [PERSON_NAME] , here’s the situation Mid-Tier Renovation Premium Story The …" at bounding box center [323, 142] width 104 height 105
drag, startPoint x: 277, startPoint y: 113, endPoint x: 372, endPoint y: 174, distance: 111.8
click at [372, 174] on div "Hey [PERSON_NAME] , here’s the situation Mid-Tier Renovation Premium Story The …" at bounding box center [323, 142] width 104 height 105
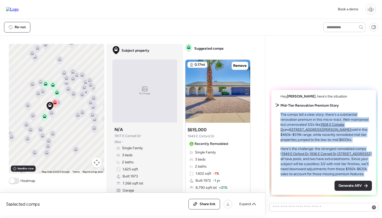
click at [372, 174] on div "Hey [PERSON_NAME] , here’s the situation Mid-Tier Renovation Premium Story The …" at bounding box center [323, 142] width 104 height 105
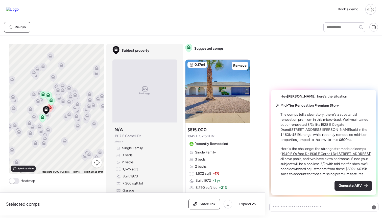
click at [38, 104] on icon at bounding box center [37, 102] width 7 height 8
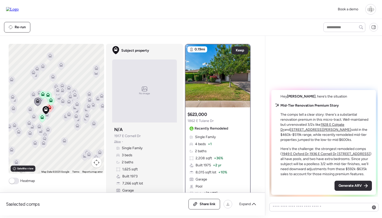
click at [30, 114] on icon at bounding box center [30, 110] width 7 height 8
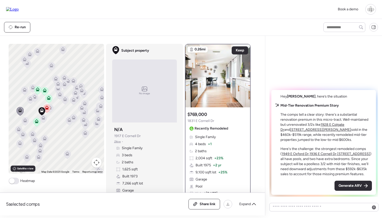
click at [52, 111] on icon at bounding box center [49, 108] width 7 height 8
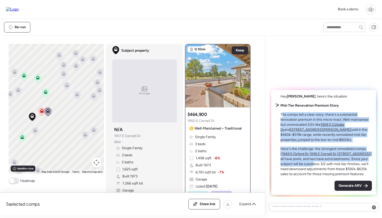
drag, startPoint x: 283, startPoint y: 117, endPoint x: 314, endPoint y: 163, distance: 55.8
click at [314, 162] on div "Mid-Tier Renovation Premium Story The comps tell a clear story: there's a subst…" at bounding box center [325, 140] width 91 height 74
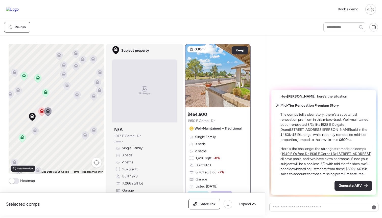
click at [314, 163] on p "Here's the challenge: the strongest remodeled comps ( 1949 E Oxford Dr , [STREE…" at bounding box center [325, 162] width 91 height 30
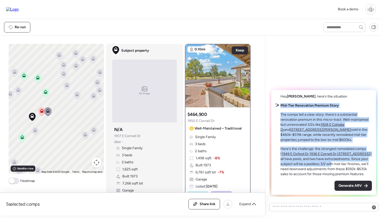
drag, startPoint x: 281, startPoint y: 105, endPoint x: 331, endPoint y: 163, distance: 76.9
click at [331, 163] on div "Mid-Tier Renovation Premium Story The comps tell a clear story: there's a subst…" at bounding box center [325, 140] width 91 height 74
click at [332, 163] on p "Here's the challenge: the strongest remodeled comps ( 1949 E Oxford Dr , [STREE…" at bounding box center [325, 162] width 91 height 30
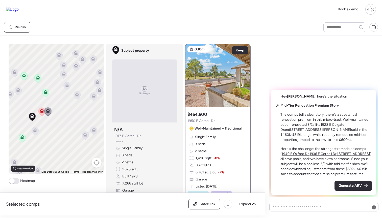
click at [38, 116] on div "To navigate, press the arrow keys. To activate drag with keyboard, press Alt + …" at bounding box center [56, 109] width 95 height 130
click at [41, 114] on icon at bounding box center [41, 112] width 7 height 8
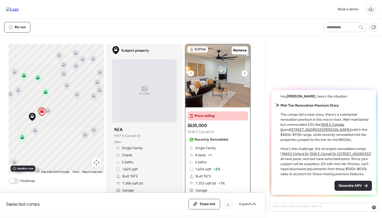
click at [211, 78] on img at bounding box center [217, 75] width 65 height 63
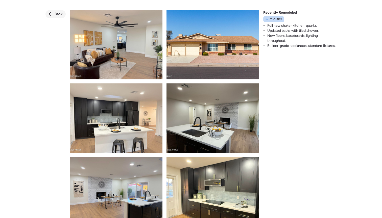
click at [55, 14] on span "Back" at bounding box center [59, 14] width 8 height 5
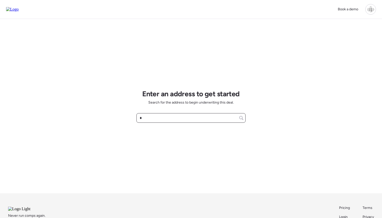
click at [169, 121] on input "*" at bounding box center [191, 118] width 104 height 7
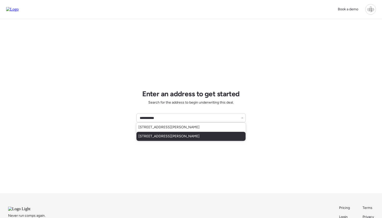
click at [175, 133] on div "[STREET_ADDRESS][PERSON_NAME]" at bounding box center [190, 136] width 109 height 9
type input "**********"
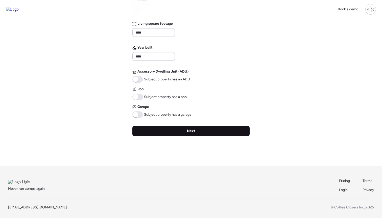
click at [194, 134] on div "Next" at bounding box center [190, 131] width 117 height 10
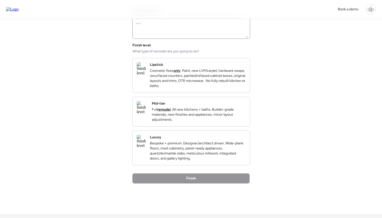
scroll to position [60, 0]
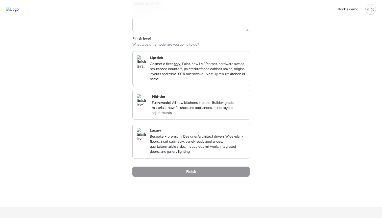
click at [185, 58] on div "Lipstick Cosmetic fixes only : Paint, new LVP/carpet, hardware swaps, resurface…" at bounding box center [198, 69] width 96 height 26
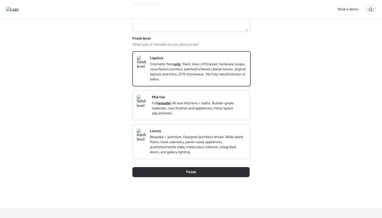
click at [194, 101] on div "Mid-tier Full remodel . All new kitchens + baths. Builder-grade materials, new …" at bounding box center [199, 105] width 94 height 21
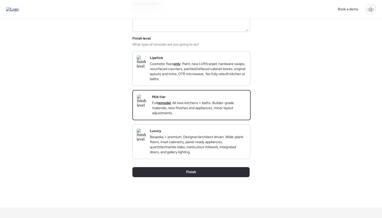
click at [200, 152] on p "Bespoke + premium. Designer/architect driven. Wide-plank floors, inset cabinetr…" at bounding box center [198, 145] width 96 height 20
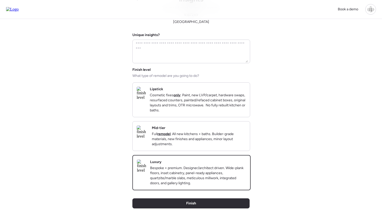
scroll to position [24, 0]
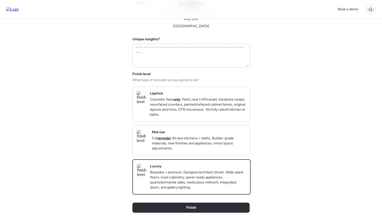
click at [148, 143] on img at bounding box center [142, 136] width 11 height 13
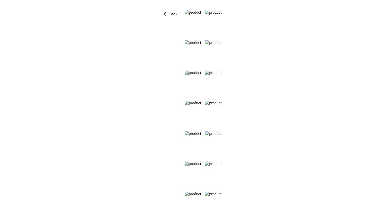
scroll to position [92, 0]
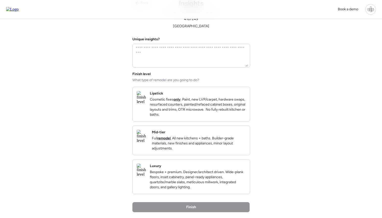
click at [281, 82] on div "Book a demo Back Insights Tell us a bit more to help our analysis. 4167249 [GEO…" at bounding box center [191, 137] width 382 height 323
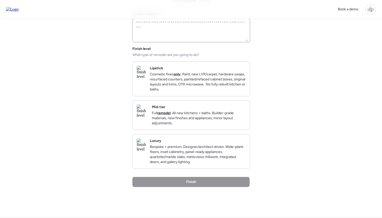
scroll to position [56, 0]
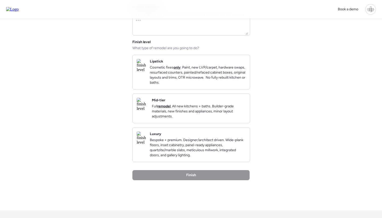
click at [146, 70] on img at bounding box center [141, 65] width 9 height 13
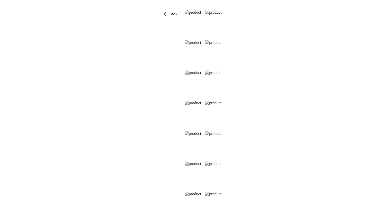
scroll to position [133, 0]
click at [160, 17] on div "Back" at bounding box center [170, 14] width 20 height 8
